Goal: Task Accomplishment & Management: Complete application form

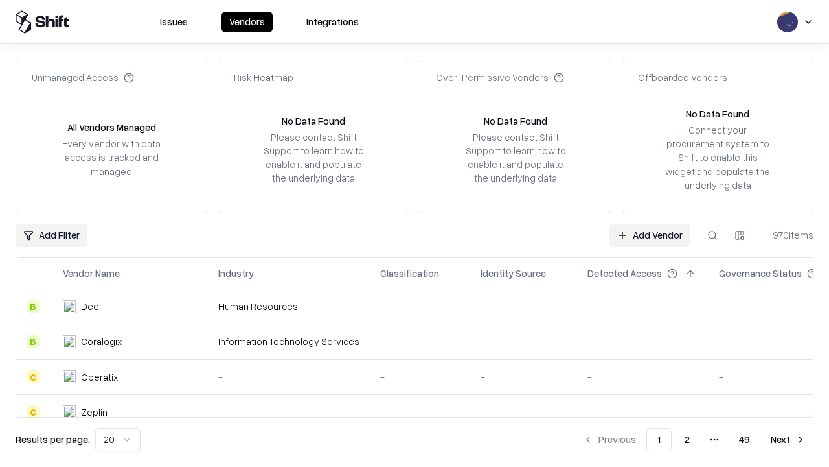
click at [650, 235] on link "Add Vendor" at bounding box center [650, 235] width 81 height 23
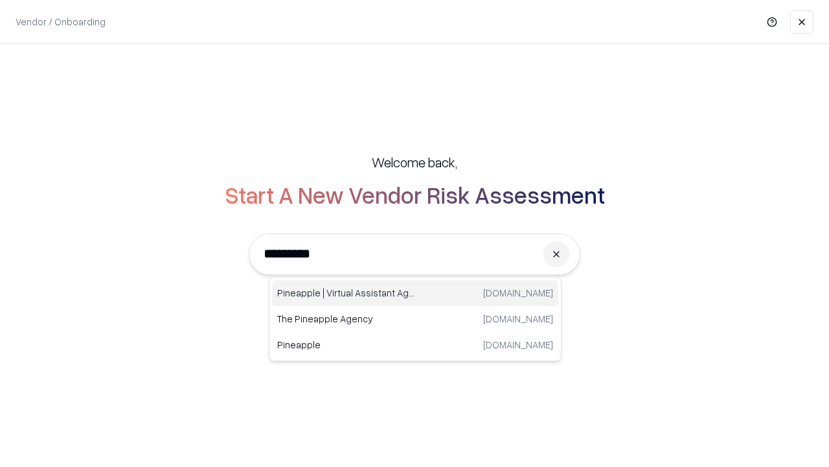
click at [415, 293] on div "Pineapple | Virtual Assistant Agency [DOMAIN_NAME]" at bounding box center [415, 293] width 286 height 26
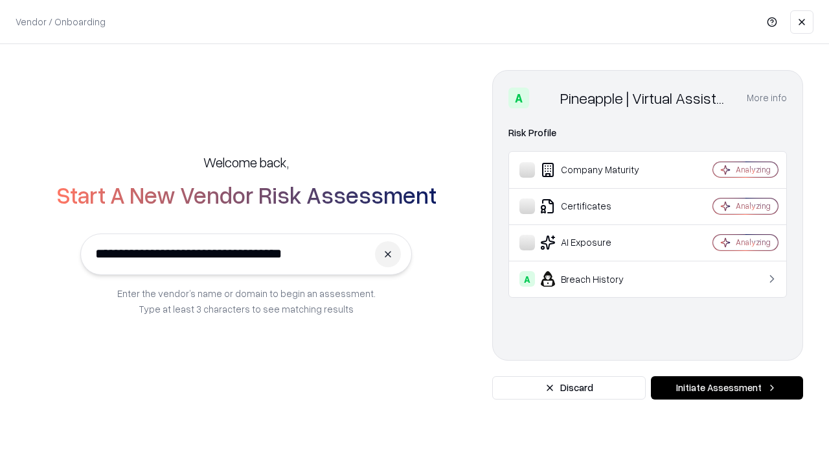
type input "**********"
click at [727, 388] on button "Initiate Assessment" at bounding box center [727, 387] width 152 height 23
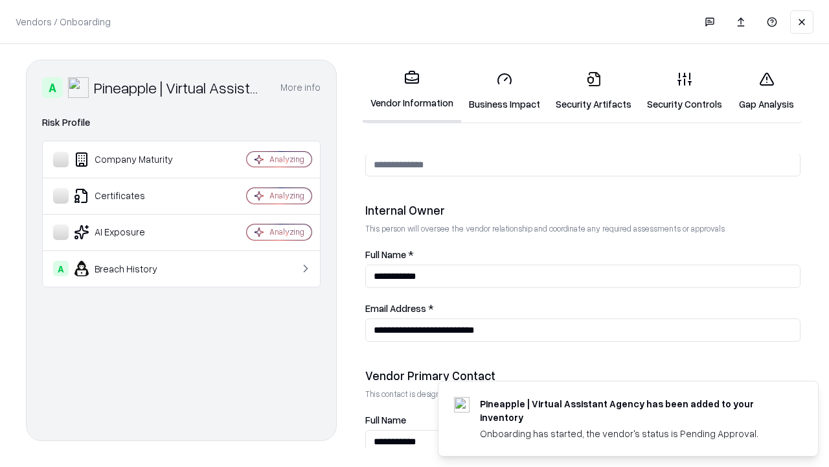
scroll to position [671, 0]
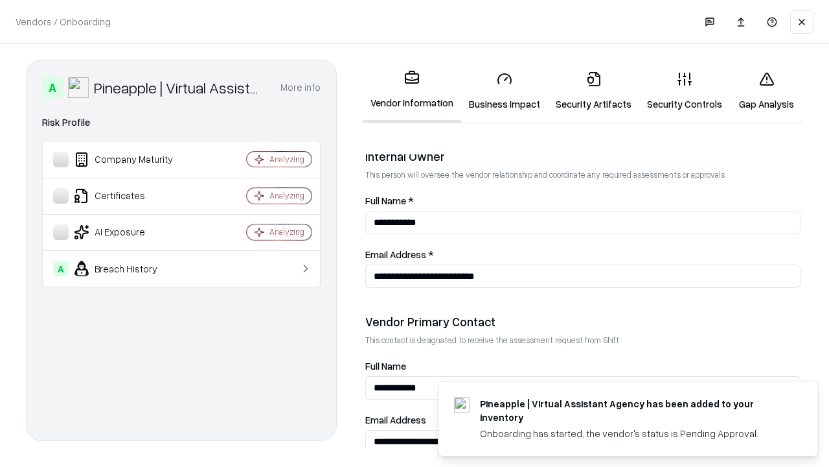
click at [594, 91] on link "Security Artifacts" at bounding box center [593, 91] width 91 height 60
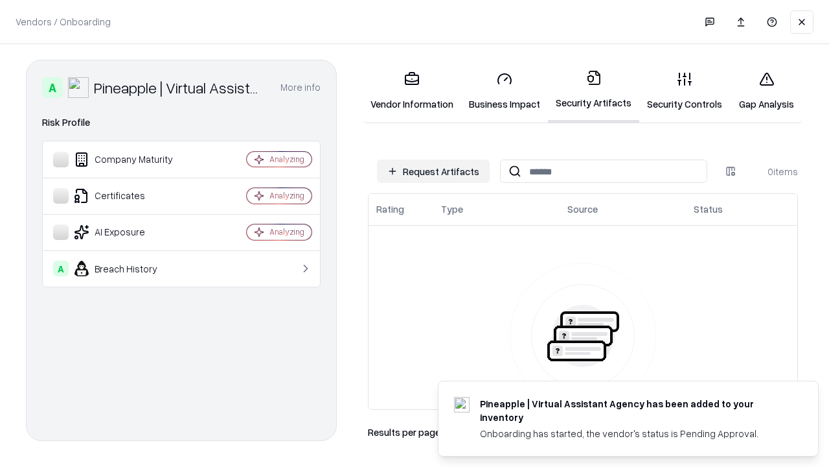
click at [434, 171] on button "Request Artifacts" at bounding box center [433, 170] width 113 height 23
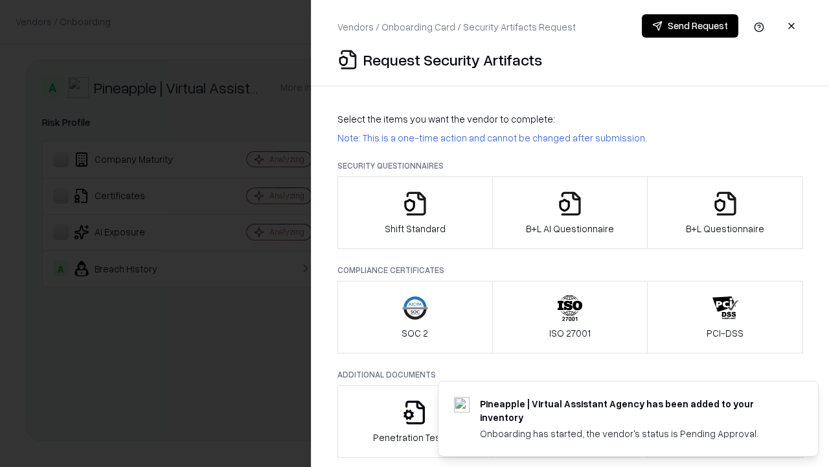
click at [725, 213] on icon "button" at bounding box center [726, 204] width 26 height 26
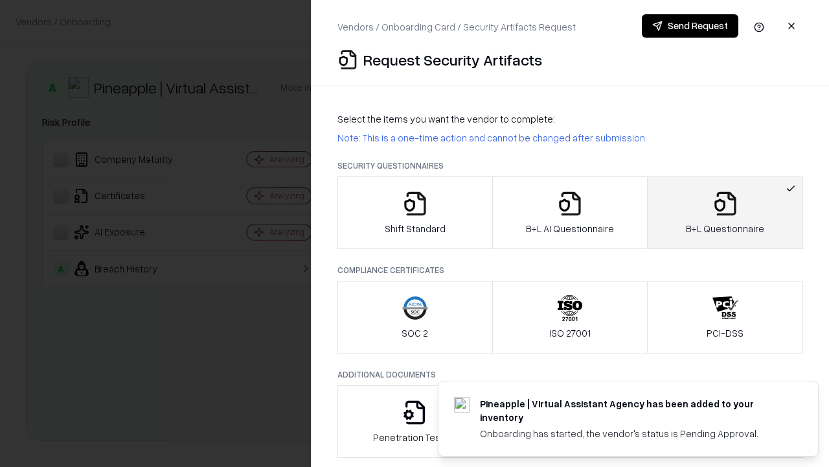
click at [570, 213] on icon "button" at bounding box center [570, 204] width 26 height 26
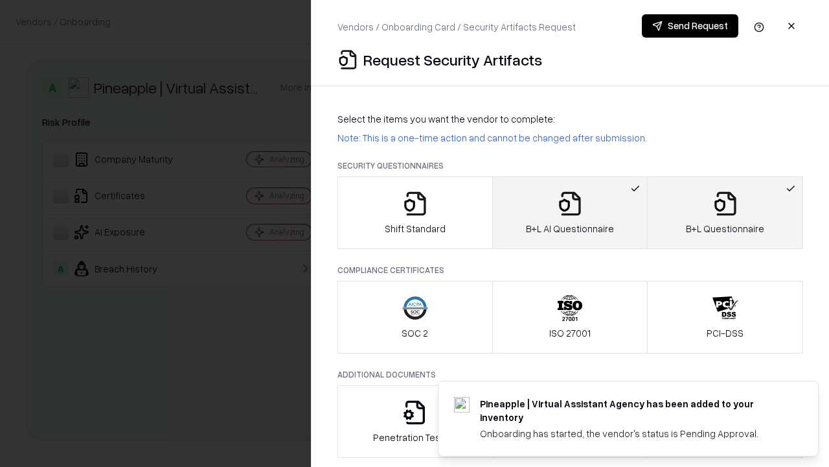
click at [690, 26] on button "Send Request" at bounding box center [690, 25] width 97 height 23
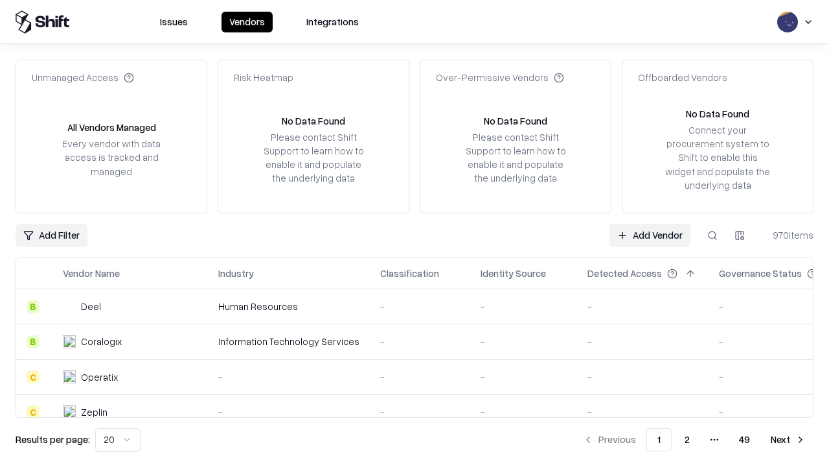
click at [713, 235] on button at bounding box center [712, 235] width 23 height 23
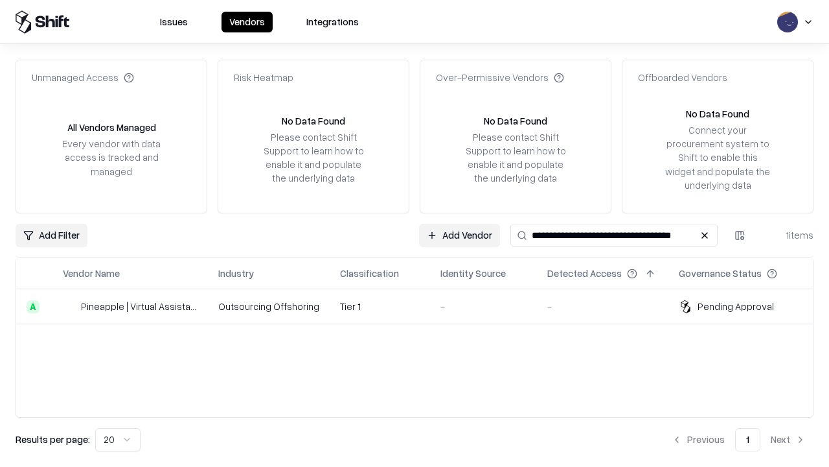
type input "**********"
click at [423, 306] on td "Tier 1" at bounding box center [380, 306] width 100 height 35
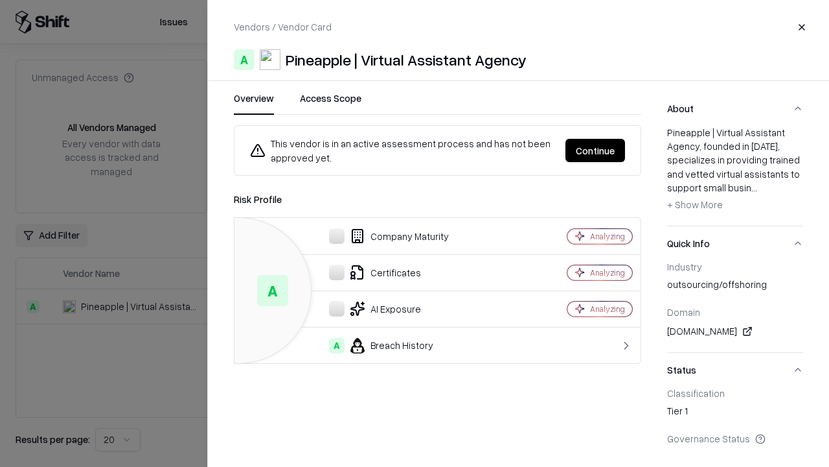
click at [596, 150] on button "Continue" at bounding box center [596, 150] width 60 height 23
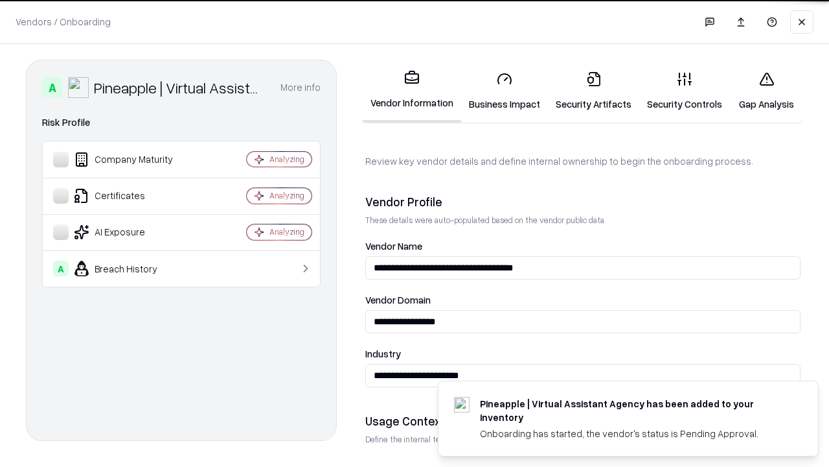
click at [594, 91] on link "Security Artifacts" at bounding box center [593, 91] width 91 height 60
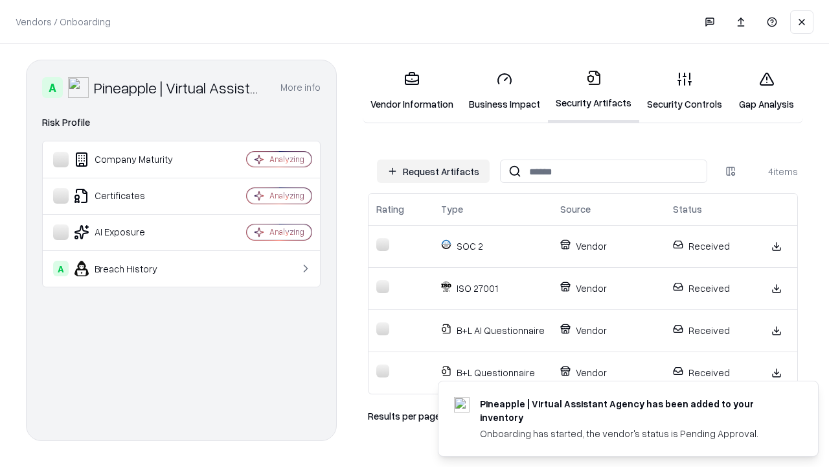
click at [767, 91] on link "Gap Analysis" at bounding box center [766, 91] width 73 height 60
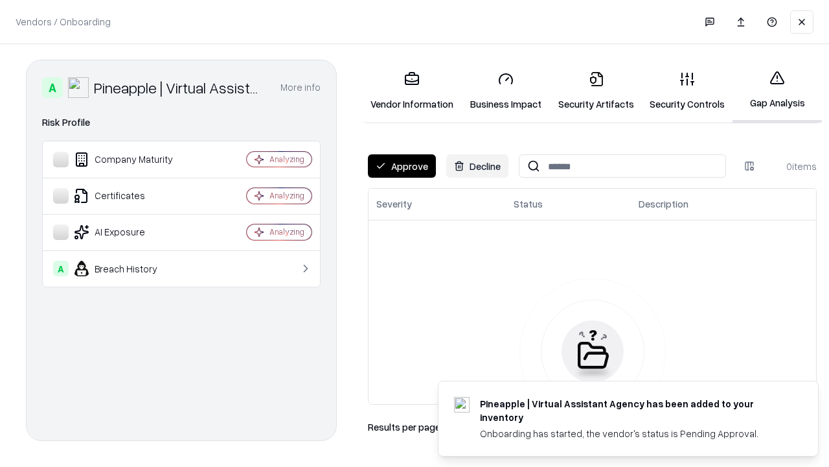
click at [402, 166] on button "Approve" at bounding box center [402, 165] width 68 height 23
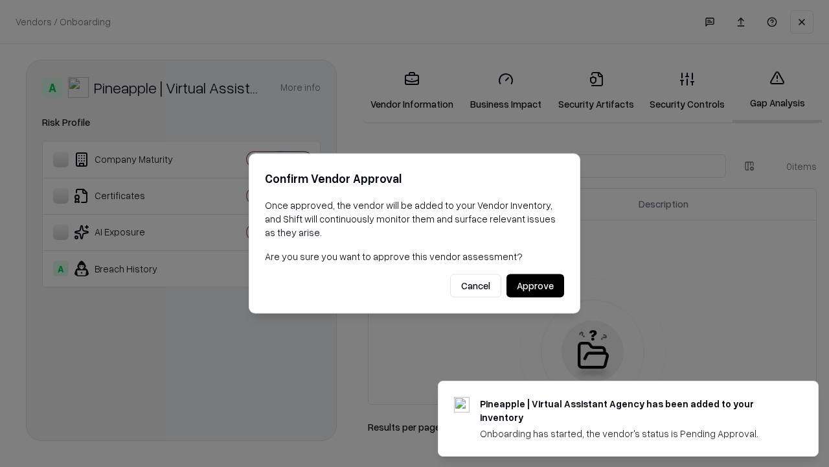
click at [535, 285] on button "Approve" at bounding box center [536, 285] width 58 height 23
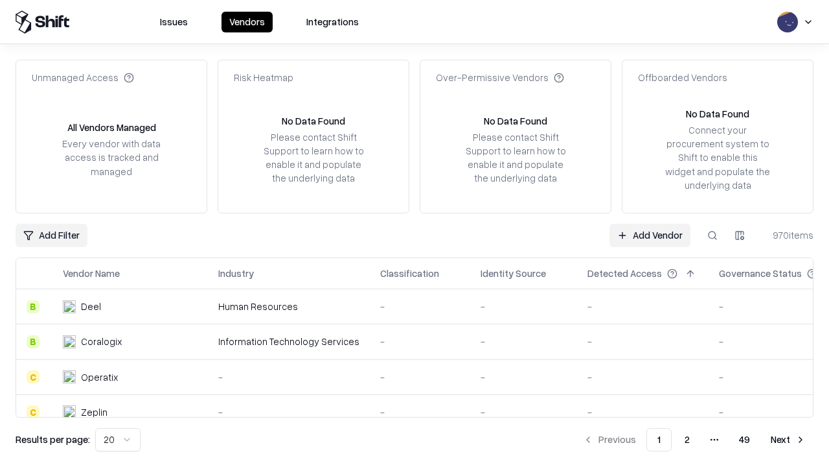
type input "**********"
click at [650, 235] on link "Add Vendor" at bounding box center [650, 235] width 81 height 23
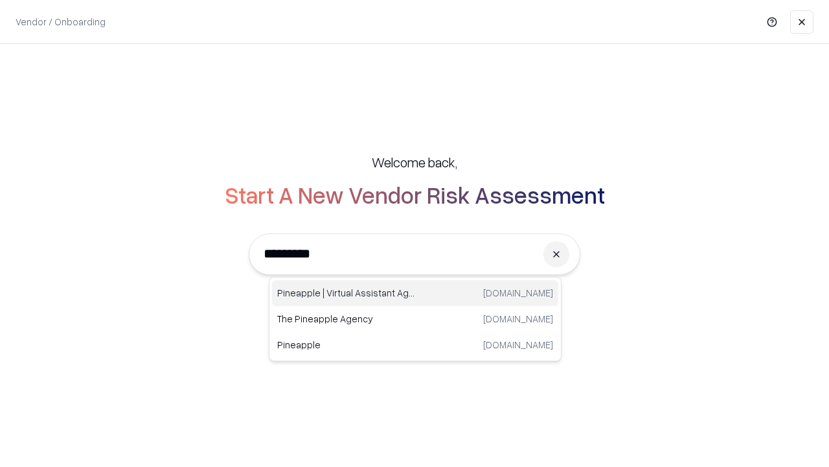
click at [415, 293] on div "Pineapple | Virtual Assistant Agency [DOMAIN_NAME]" at bounding box center [415, 293] width 286 height 26
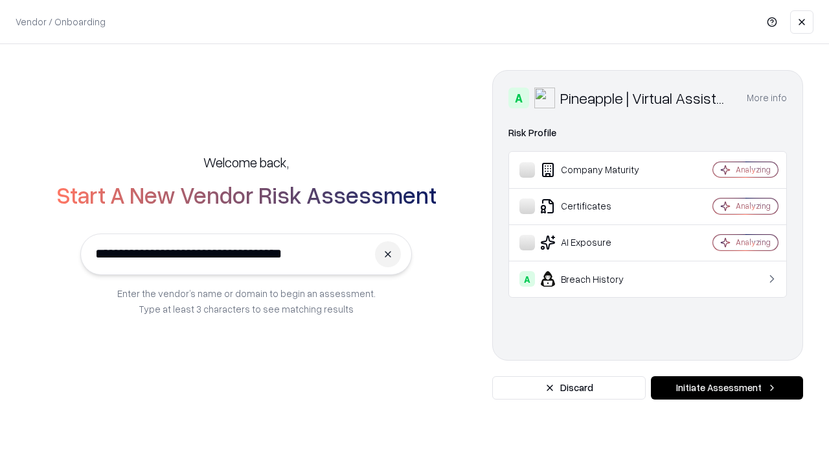
type input "**********"
click at [727, 388] on button "Initiate Assessment" at bounding box center [727, 387] width 152 height 23
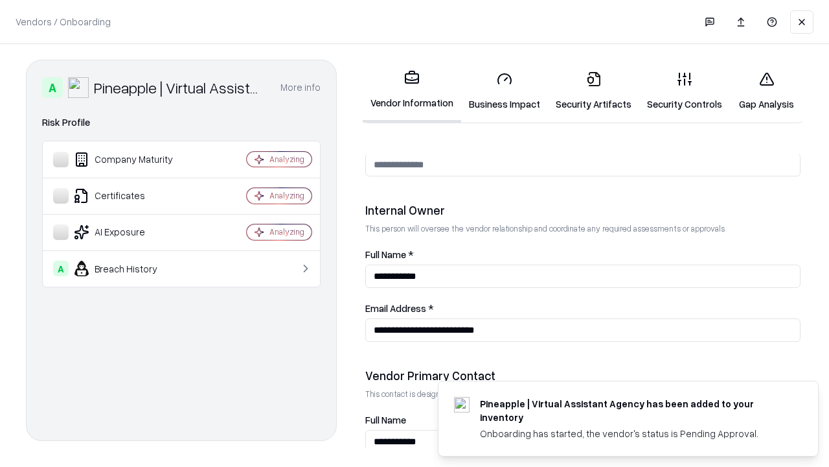
scroll to position [671, 0]
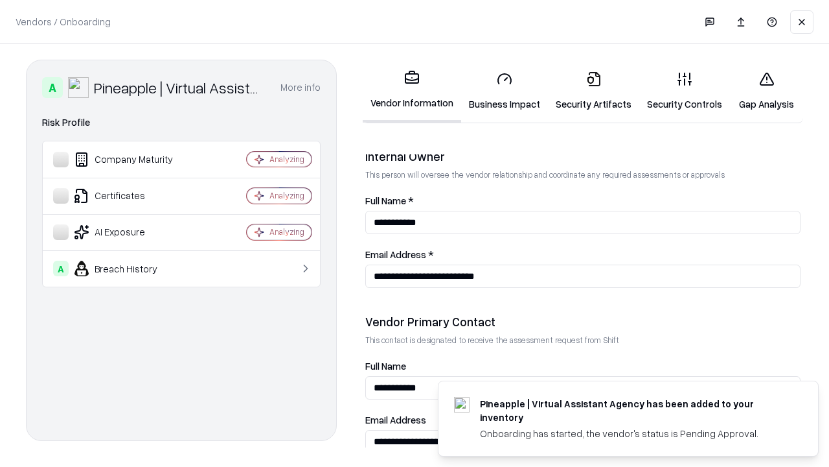
click at [767, 91] on link "Gap Analysis" at bounding box center [766, 91] width 73 height 60
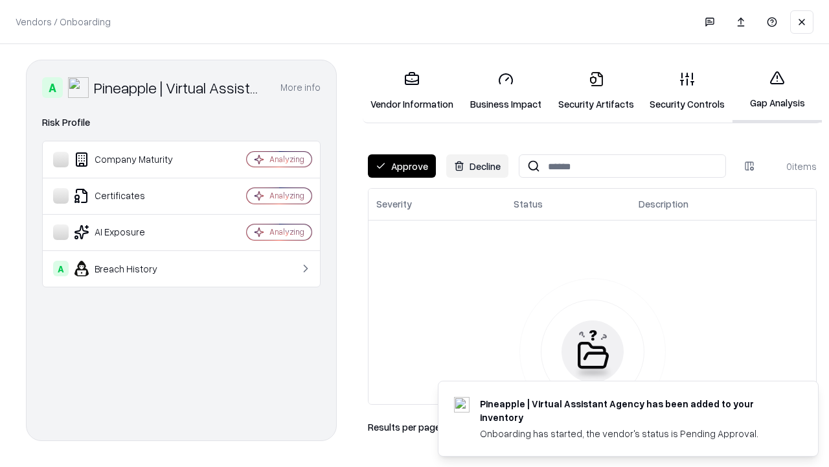
click at [402, 166] on button "Approve" at bounding box center [402, 165] width 68 height 23
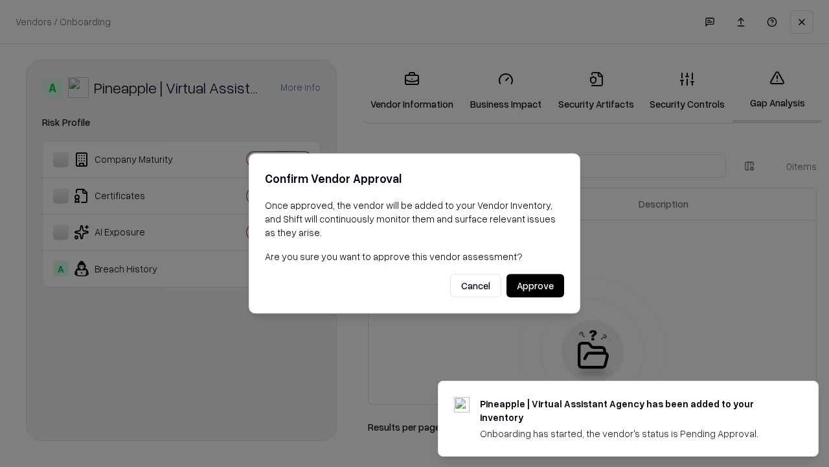
click at [535, 285] on button "Approve" at bounding box center [536, 285] width 58 height 23
